Goal: Task Accomplishment & Management: Manage account settings

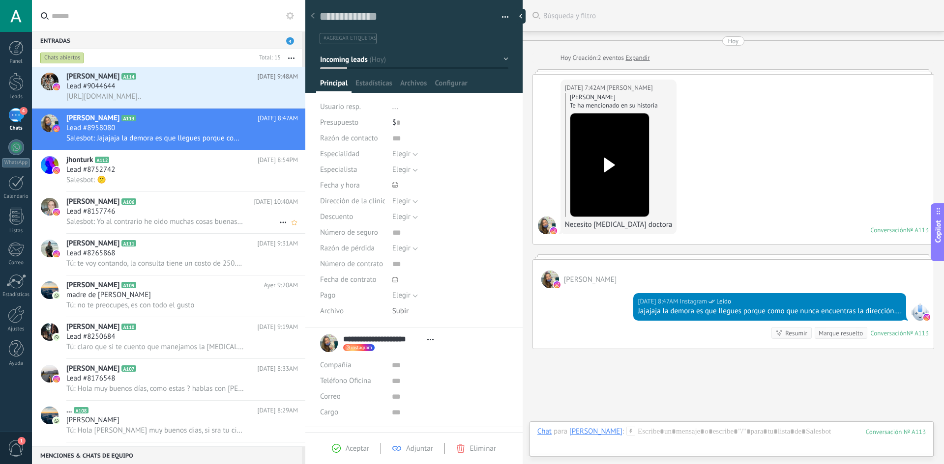
scroll to position [15, 0]
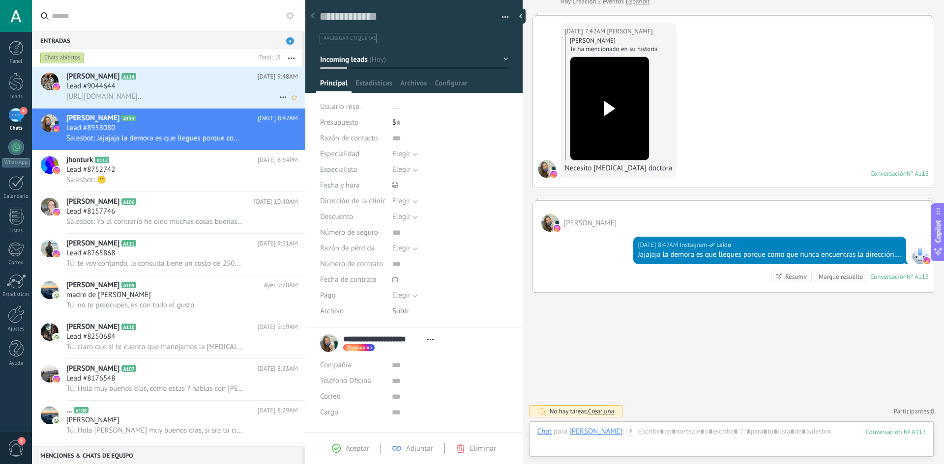
click at [136, 76] on span "A114" at bounding box center [128, 76] width 14 height 6
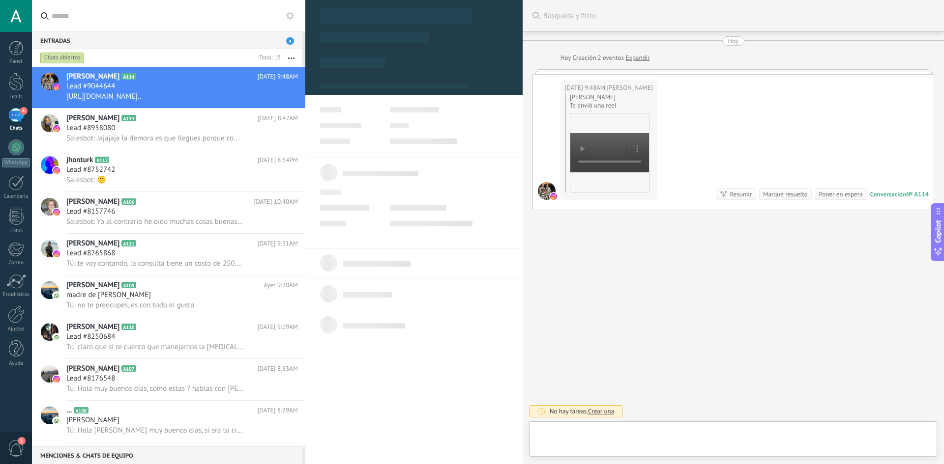
scroll to position [15, 0]
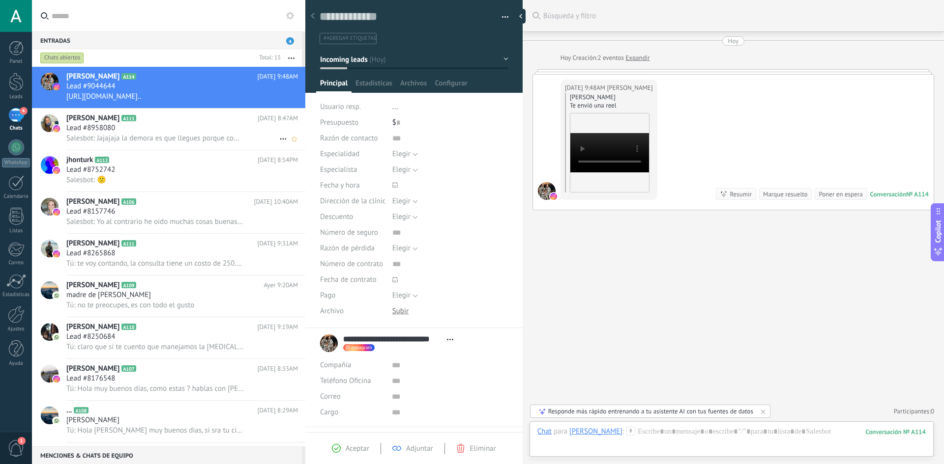
click at [190, 142] on span "Salesbot: Jajajaja la demora es que llegues porque como que nunca encuentras la…" at bounding box center [154, 138] width 177 height 9
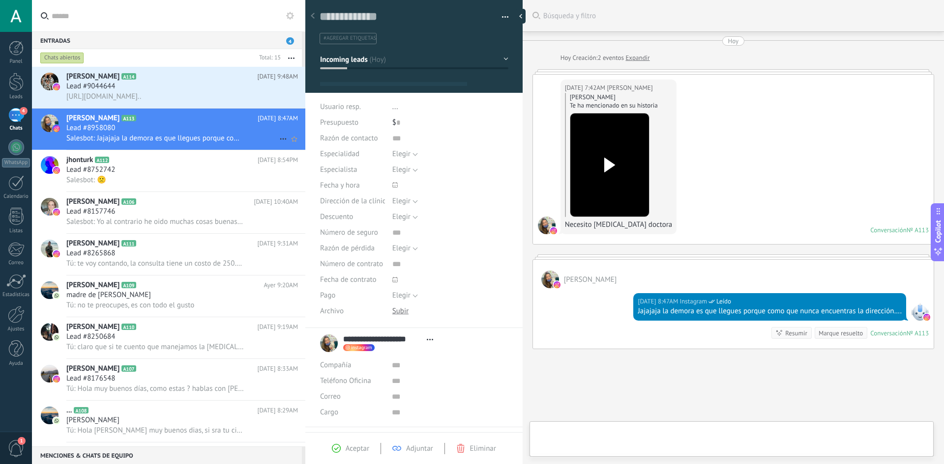
type textarea "**********"
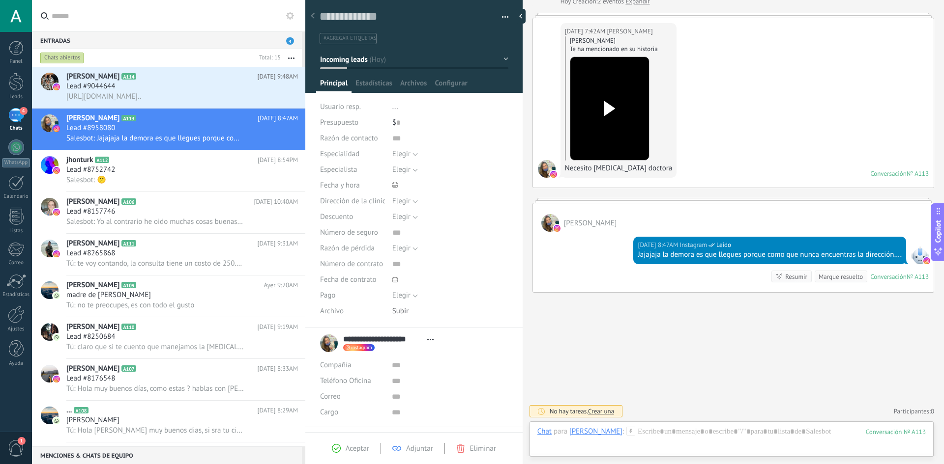
click at [291, 39] on span "4" at bounding box center [290, 40] width 8 height 7
click at [67, 61] on div "Chats abiertos" at bounding box center [62, 58] width 44 height 12
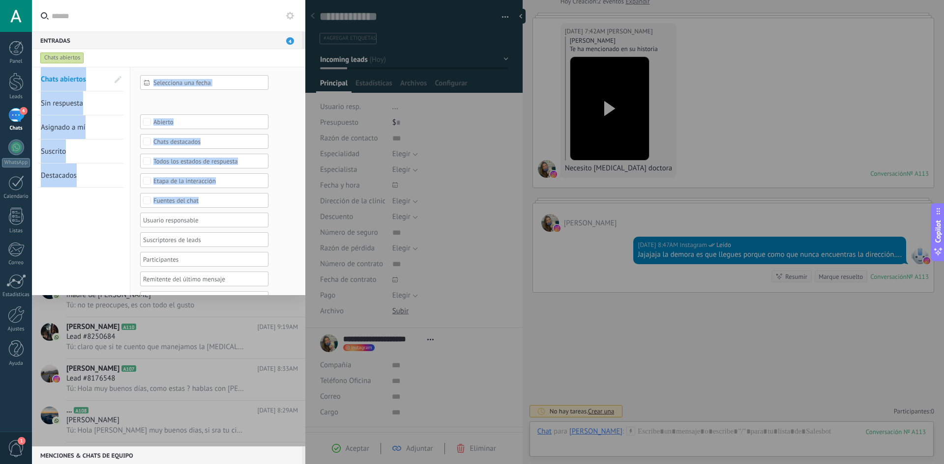
click at [67, 61] on div "Chats abiertos" at bounding box center [62, 58] width 44 height 12
click at [251, 369] on div at bounding box center [168, 257] width 273 height 380
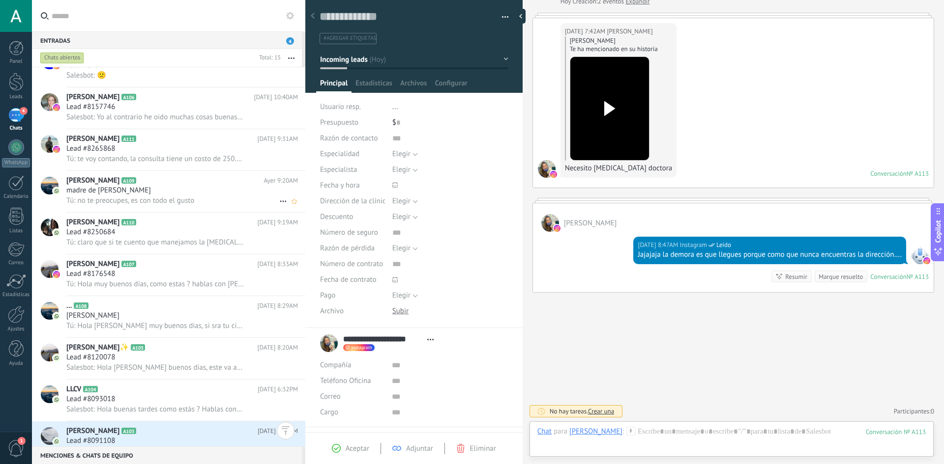
scroll to position [51, 0]
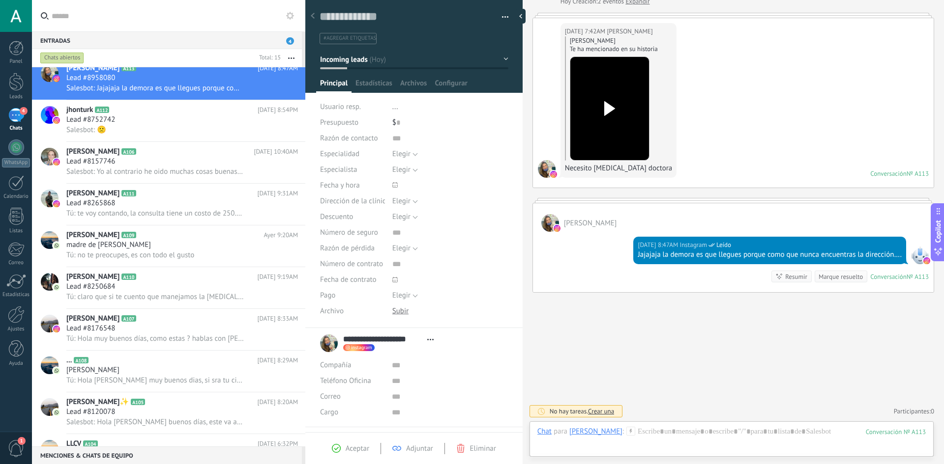
click at [14, 113] on div "4" at bounding box center [16, 115] width 16 height 14
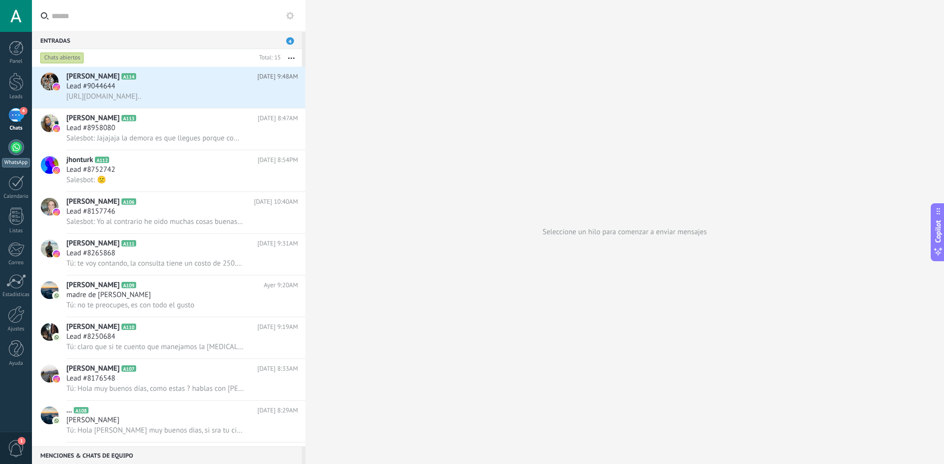
click at [12, 148] on div at bounding box center [16, 148] width 16 height 16
